Goal: Task Accomplishment & Management: Complete application form

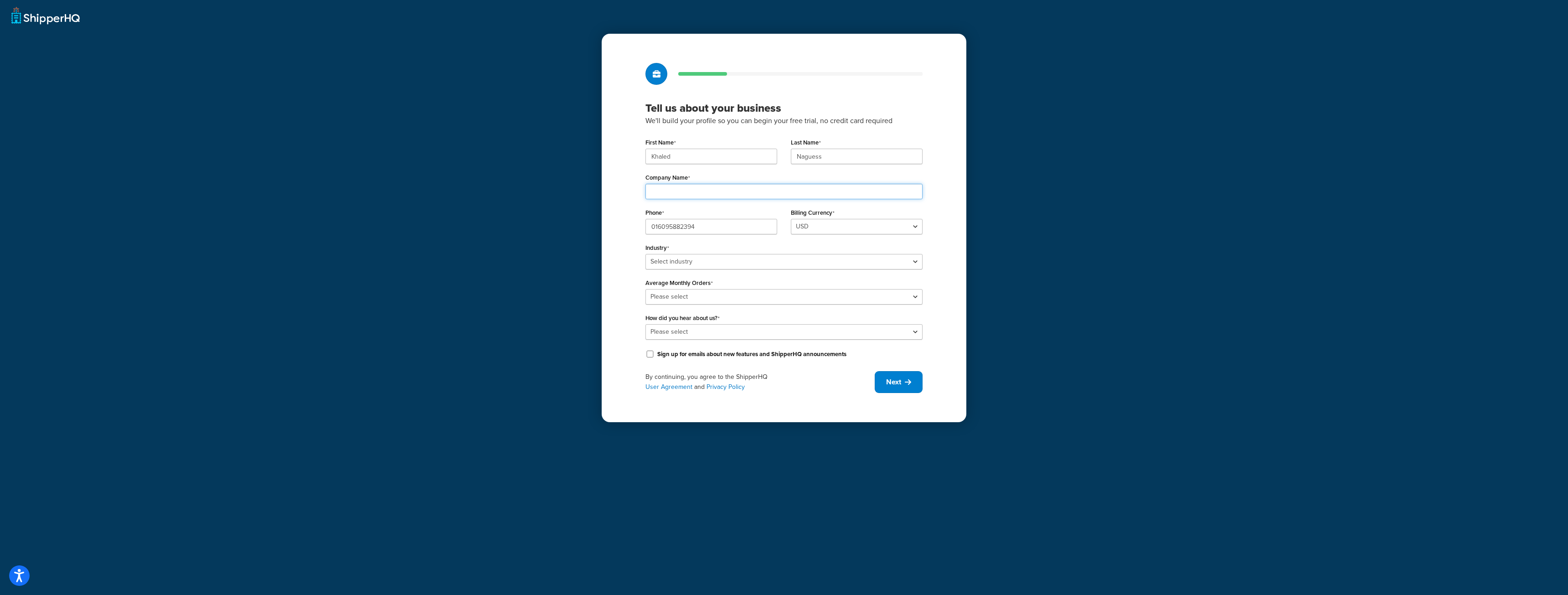
click at [672, 187] on input "Company Name" at bounding box center [784, 191] width 277 height 16
type input "Harvessa Handels GmbH"
click at [834, 224] on select "USD" at bounding box center [857, 226] width 131 height 16
click at [959, 218] on div "Tell us about your business We'll build your profile so you can begin your free…" at bounding box center [784, 228] width 365 height 389
click at [894, 224] on select "USD" at bounding box center [857, 226] width 131 height 16
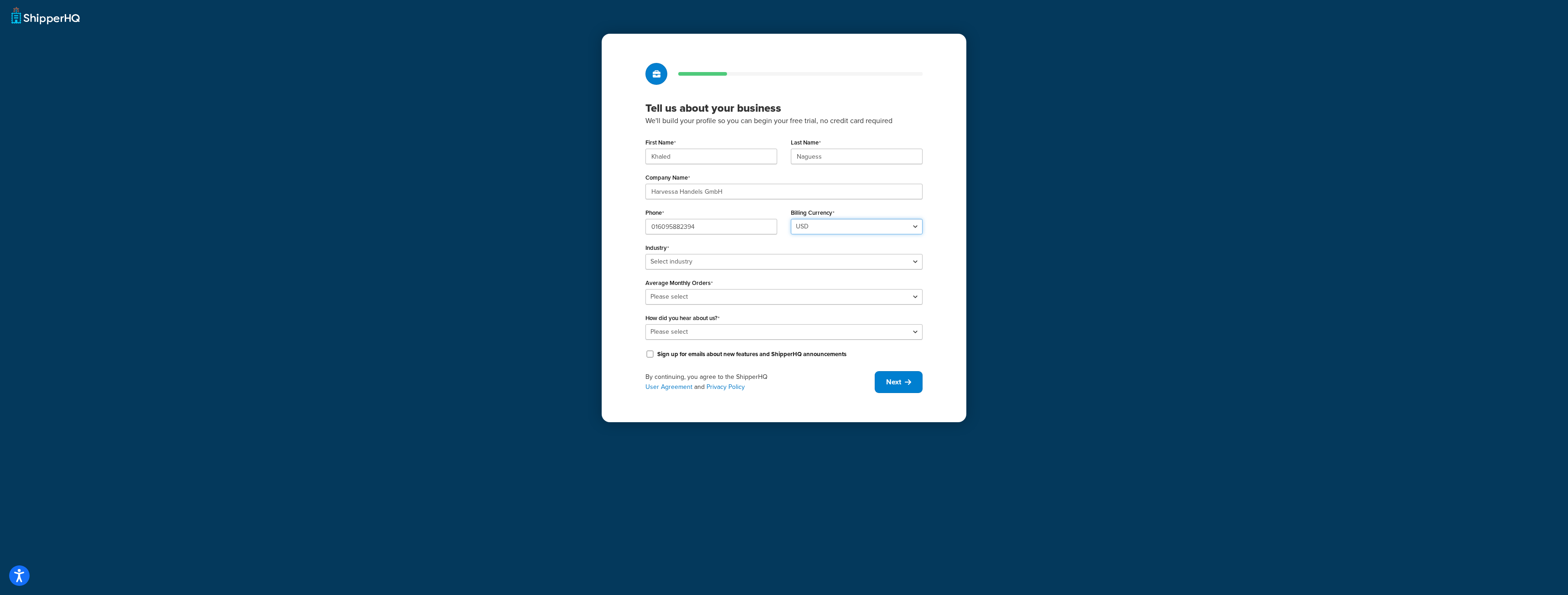
click at [894, 224] on select "USD" at bounding box center [857, 226] width 131 height 16
click at [898, 258] on select "Select industry Automotive Adult Agriculture Alcohol, Tobacco & CBD Arts & Craf…" at bounding box center [784, 261] width 277 height 16
select select "15"
click at [645, 254] on select "Select industry Automotive Adult Agriculture Alcohol, Tobacco & CBD Arts & Craf…" at bounding box center [784, 261] width 277 height 16
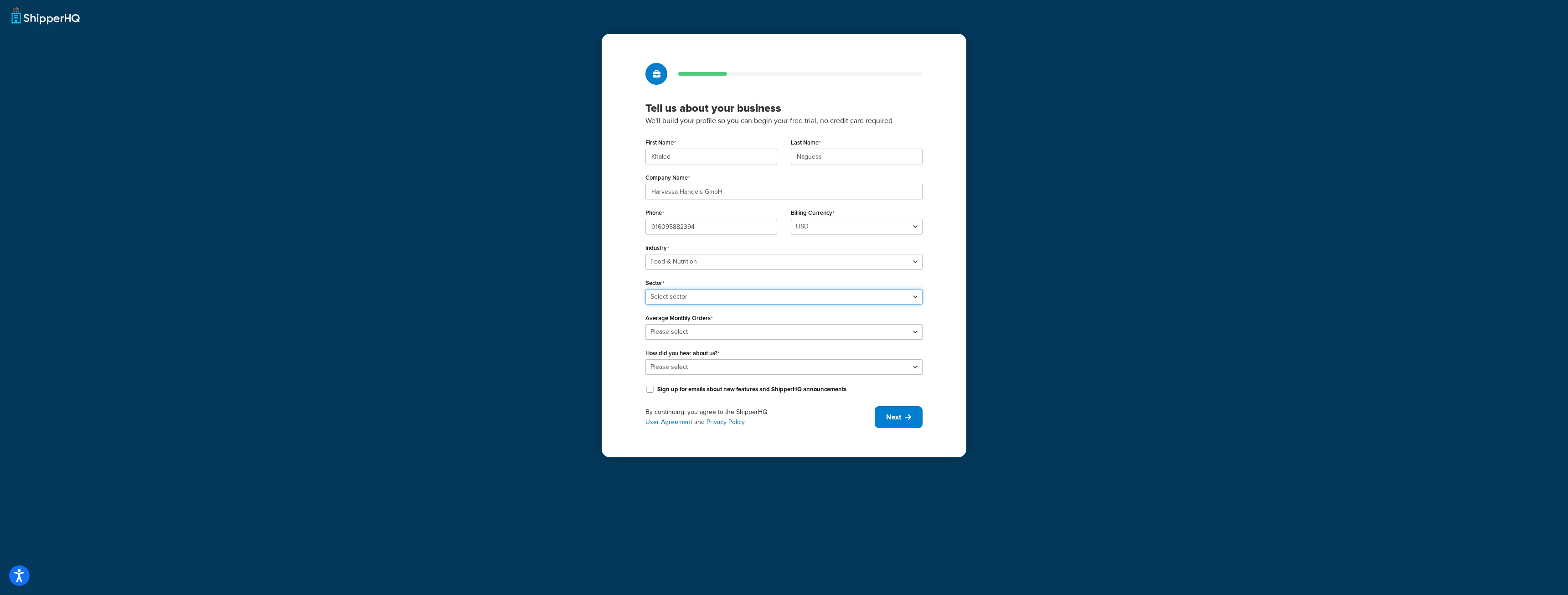
click at [687, 294] on select "Select sector Baby Food Bakery Bulk Foods Catering Chocolate & Confections Coff…" at bounding box center [784, 297] width 277 height 16
select select "32"
click at [645, 289] on select "Select sector Baby Food Bakery Bulk Foods Catering Chocolate & Confections Coff…" at bounding box center [784, 297] width 277 height 16
click at [698, 331] on select "Please select 0-500 501-1,000 1,001-10,000 10,001-20,000 Over 20,000" at bounding box center [784, 331] width 277 height 16
select select "1"
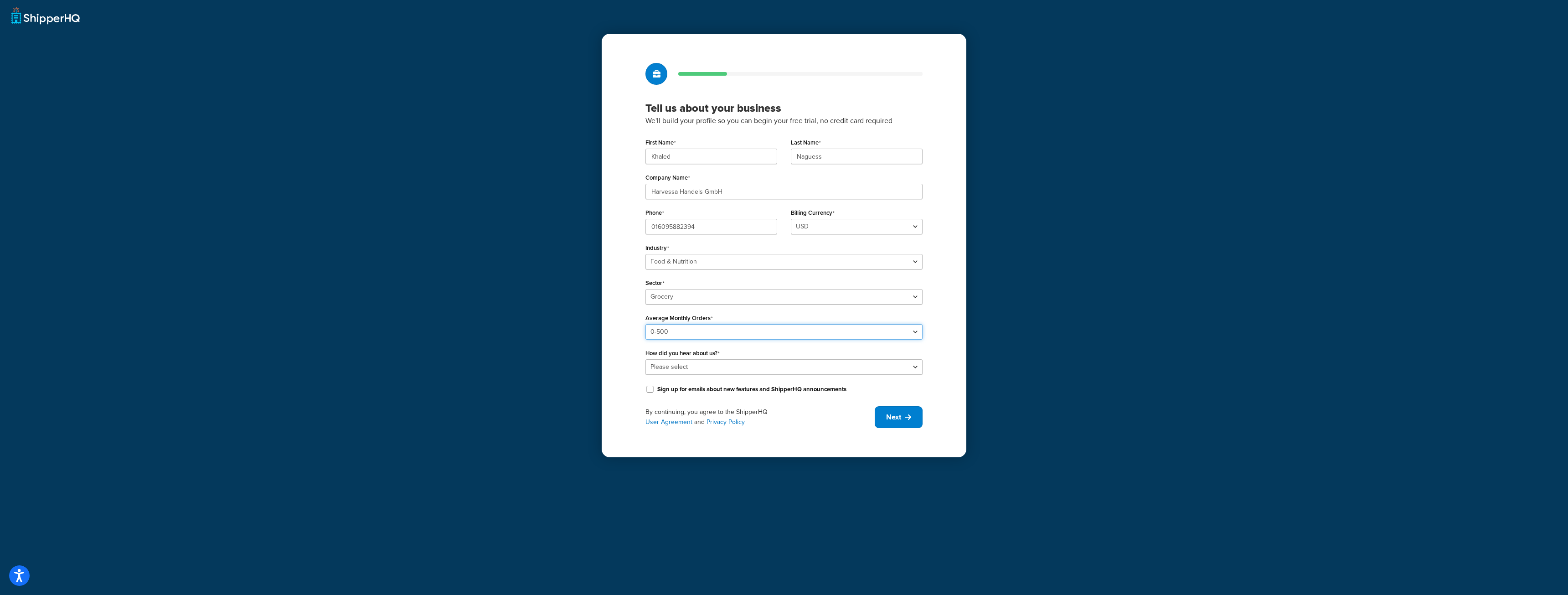
click at [645, 324] on select "Please select 0-500 501-1,000 1,001-10,000 10,001-20,000 Over 20,000" at bounding box center [784, 331] width 277 height 16
click at [682, 364] on select "Please select Online Search App Store or Marketplace Listing Referred by Agency…" at bounding box center [784, 367] width 277 height 16
select select "1"
click at [645, 360] on select "Please select Online Search App Store or Marketplace Listing Referred by Agency…" at bounding box center [784, 367] width 277 height 16
click at [652, 390] on input "Sign up for emails about new features and ShipperHQ announcements" at bounding box center [650, 389] width 9 height 6
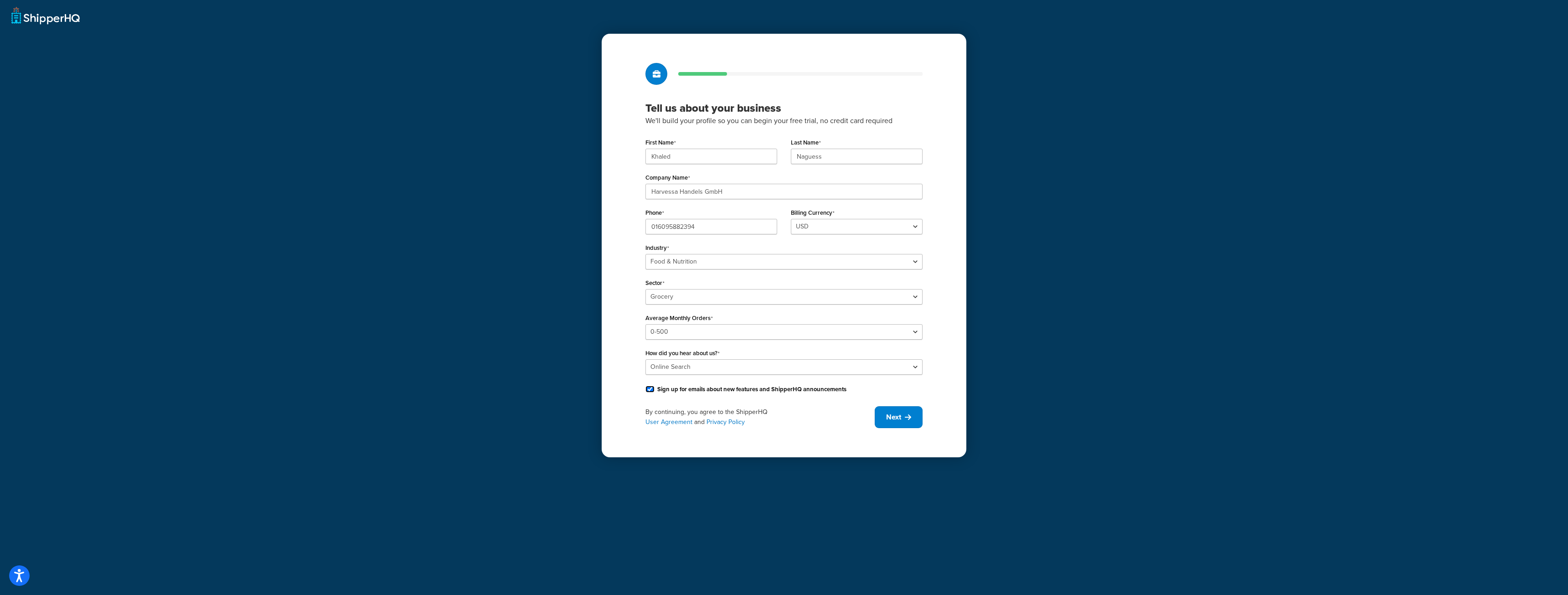
click at [650, 389] on input "Sign up for emails about new features and ShipperHQ announcements" at bounding box center [650, 389] width 9 height 6
checkbox input "false"
click at [904, 417] on button "Next" at bounding box center [899, 417] width 47 height 22
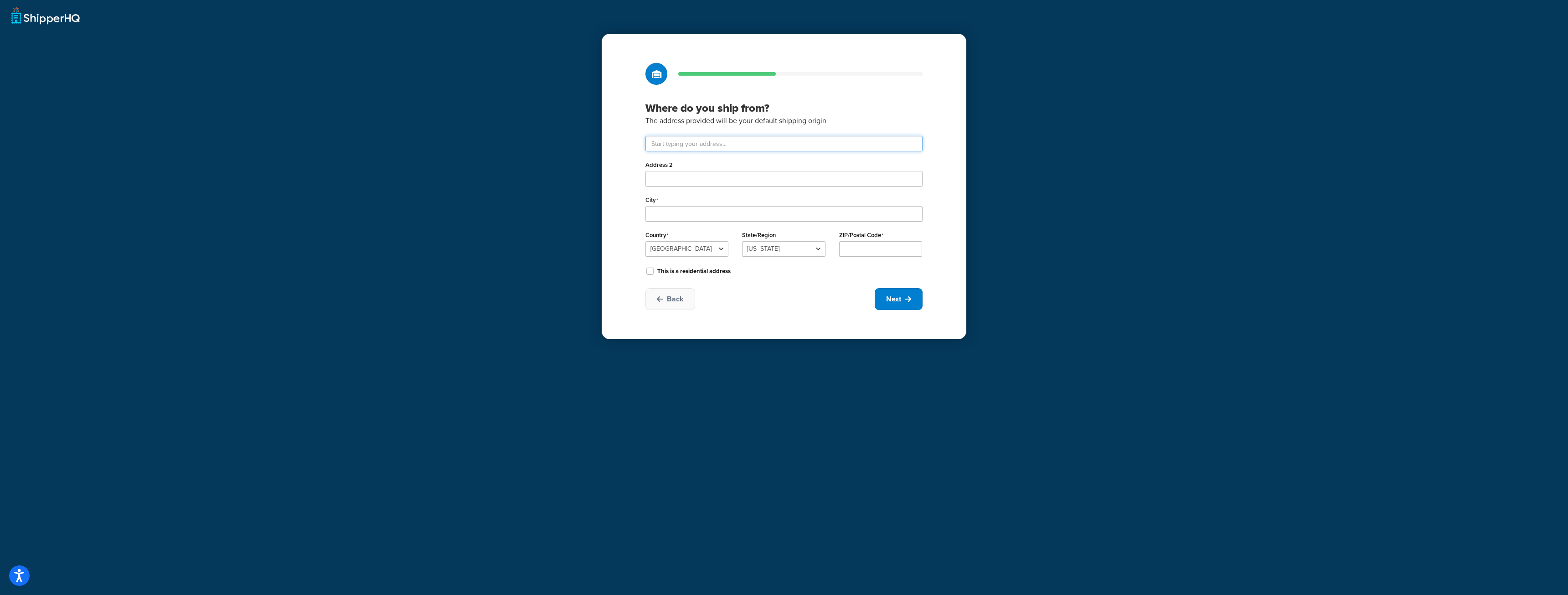
click at [726, 142] on input "text" at bounding box center [784, 143] width 277 height 16
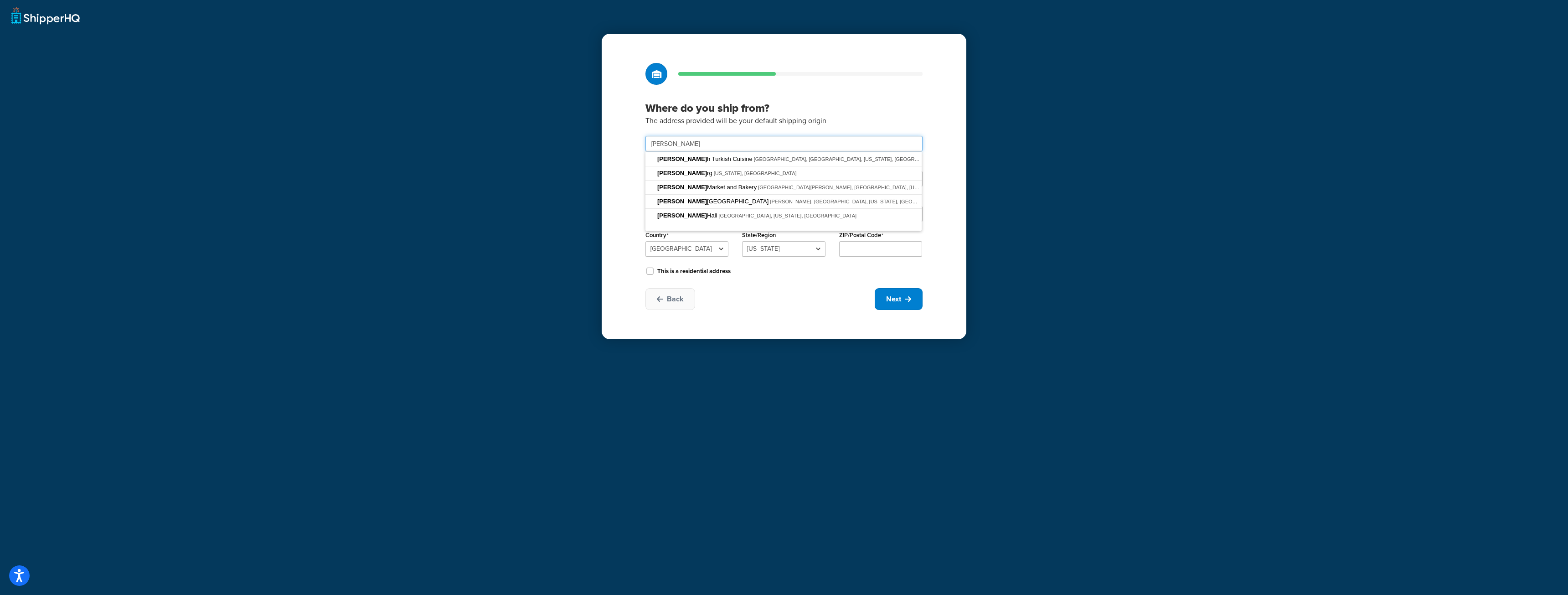
type input "[PERSON_NAME]"
